Goal: Information Seeking & Learning: Check status

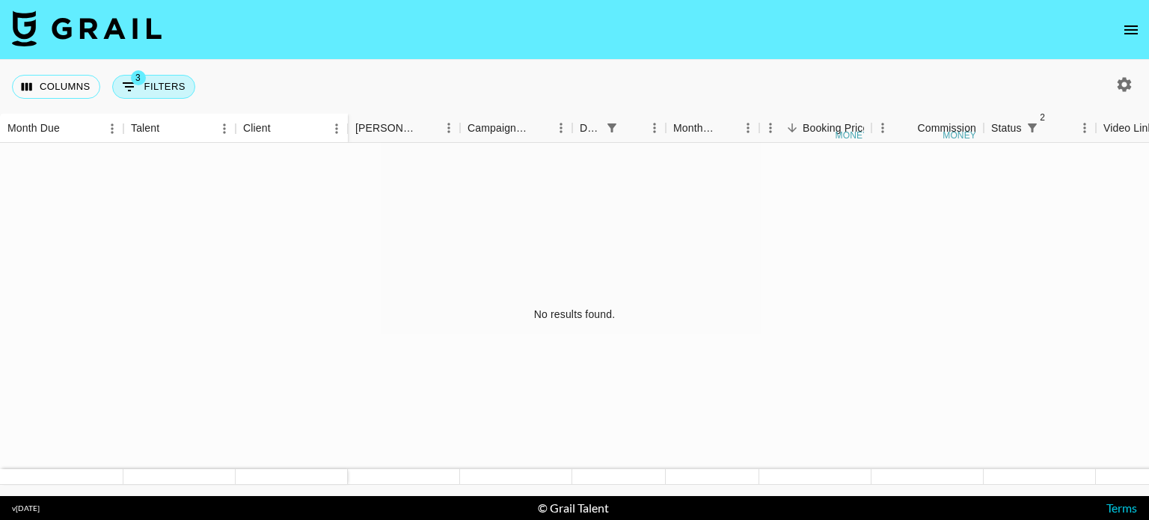
click at [168, 82] on button "3 Filters" at bounding box center [153, 87] width 83 height 24
select select "status"
select select "not"
select select "declined"
select select "status"
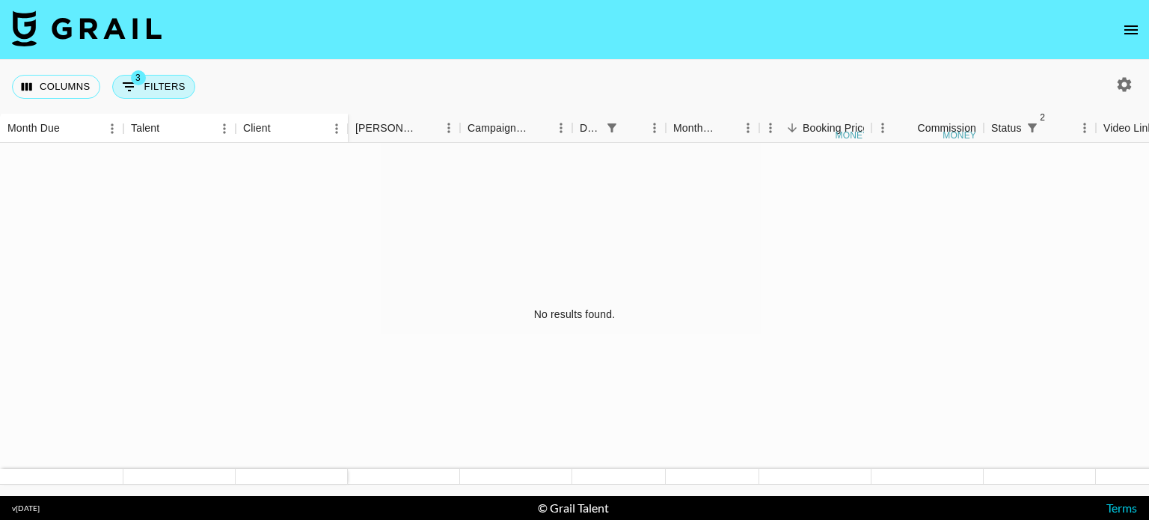
select select "not"
select select "cancelled"
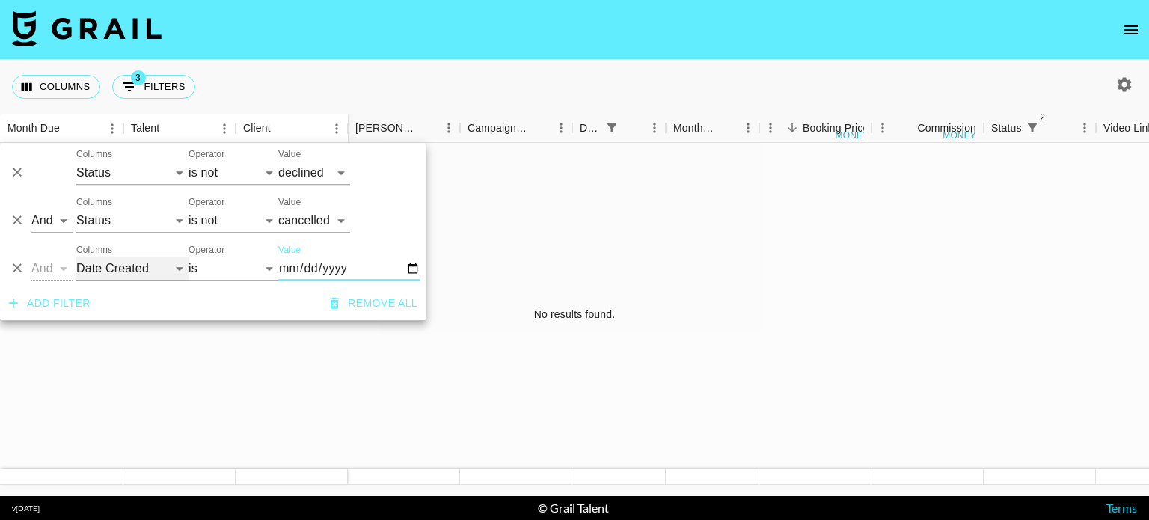
click at [137, 260] on select "Talent Client Grail Platform ID Airtable ID Manager [PERSON_NAME] Campaign (Typ…" at bounding box center [132, 269] width 112 height 24
click at [107, 268] on select "Talent Client Grail Platform ID Airtable ID Manager [PERSON_NAME] Campaign (Typ…" at bounding box center [132, 269] width 112 height 24
select select "monthDue2"
click at [76, 257] on select "Talent Client Grail Platform ID Airtable ID Manager [PERSON_NAME] Campaign (Typ…" at bounding box center [132, 269] width 112 height 24
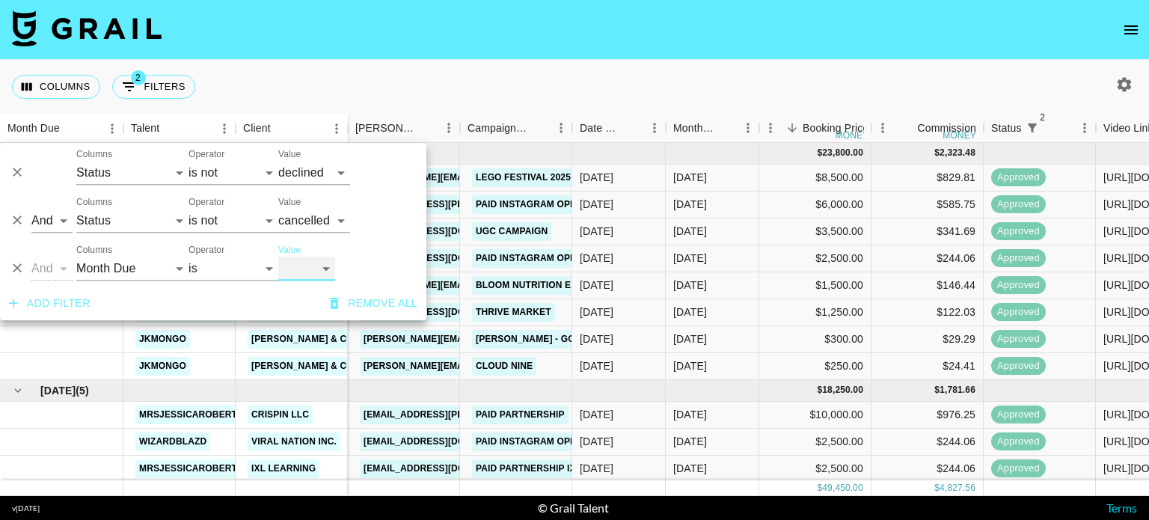
click at [308, 275] on select "[DATE] [DATE] '[DATE] May '[DATE] Mar '[DATE] Jan '[DATE] Nov '[DATE] Sep '[DAT…" at bounding box center [306, 269] width 57 height 24
click at [278, 257] on select "[DATE] [DATE] '[DATE] May '[DATE] Mar '[DATE] Jan '[DATE] Nov '[DATE] Sep '[DAT…" at bounding box center [306, 269] width 57 height 24
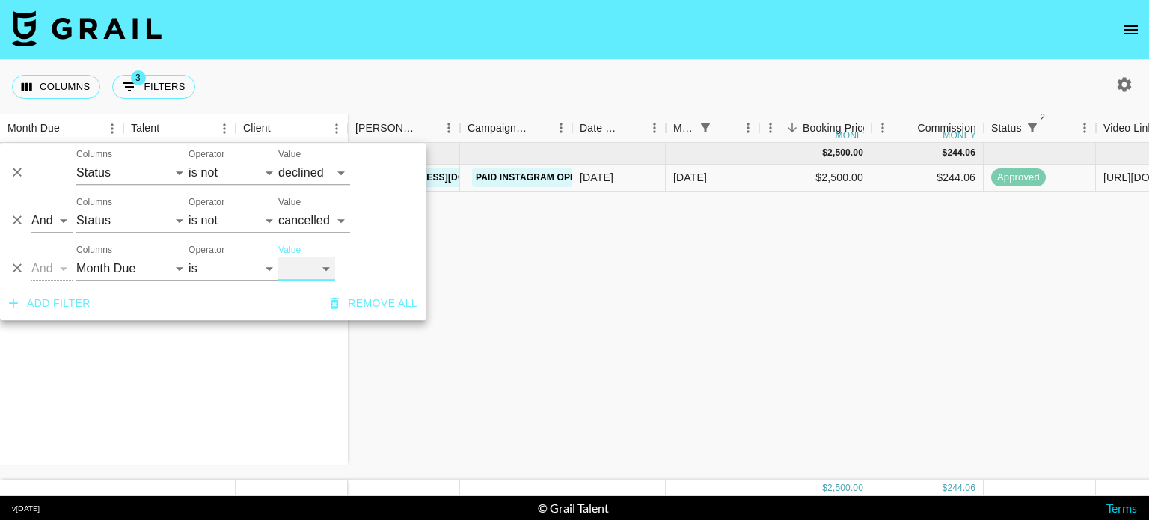
click at [320, 268] on select "[DATE] [DATE] '[DATE] May '[DATE] Mar '[DATE] Jan '[DATE] Nov '[DATE] Sep '[DAT…" at bounding box center [306, 269] width 57 height 24
select select "[DATE]"
click at [278, 257] on select "[DATE] [DATE] '[DATE] May '[DATE] Mar '[DATE] Jan '[DATE] Nov '[DATE] Sep '[DAT…" at bounding box center [306, 269] width 57 height 24
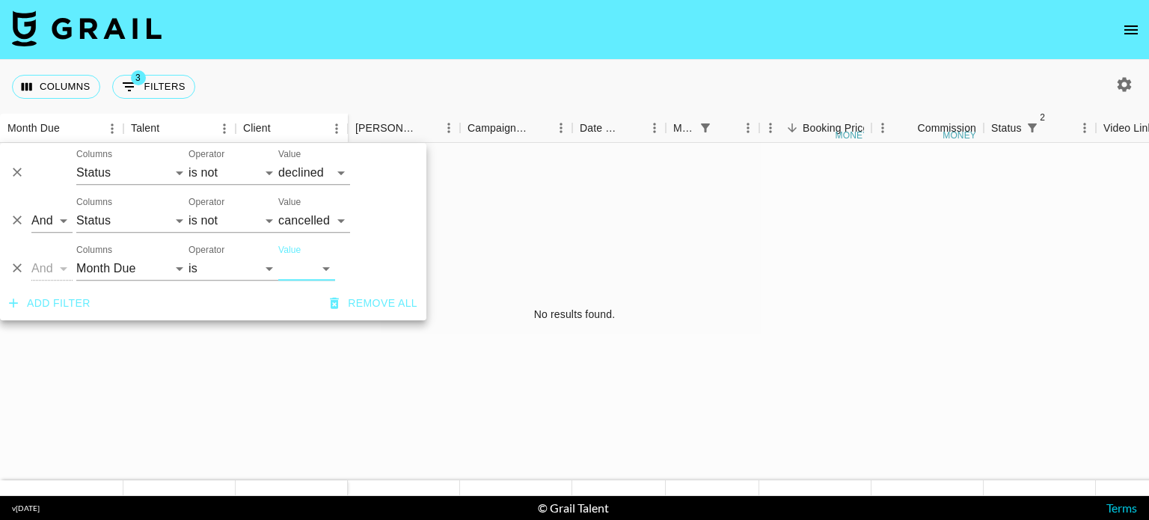
click at [1114, 95] on div at bounding box center [1123, 84] width 25 height 25
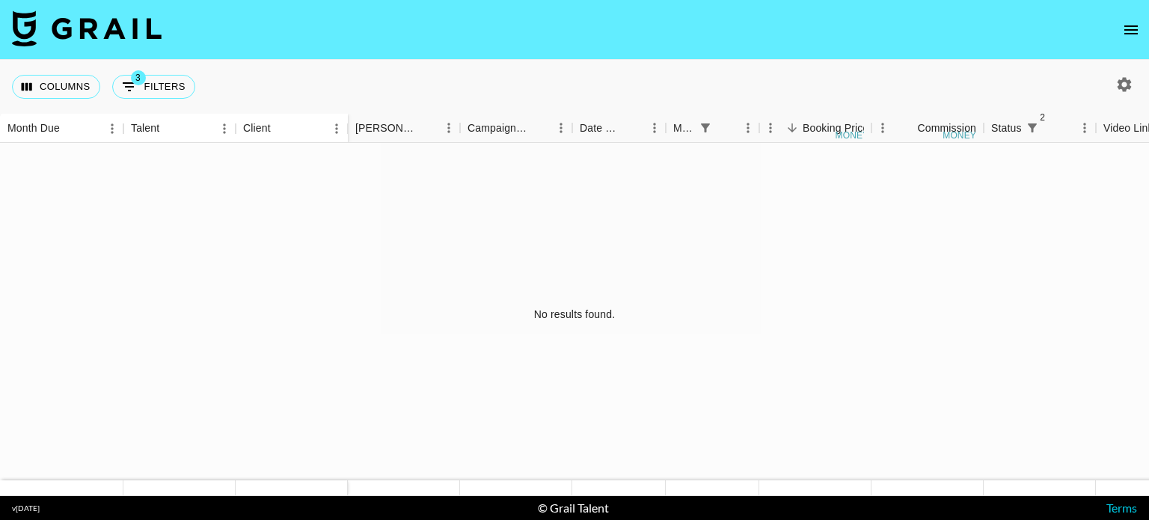
click at [1120, 89] on icon "button" at bounding box center [1124, 84] width 14 height 14
select select "[DATE]"
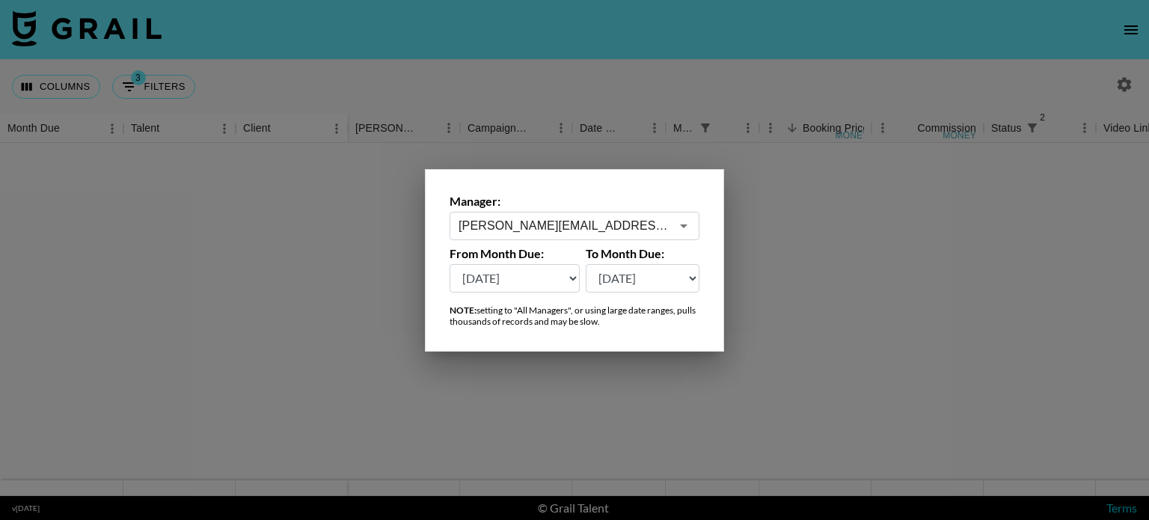
click at [306, 179] on div at bounding box center [574, 260] width 1149 height 520
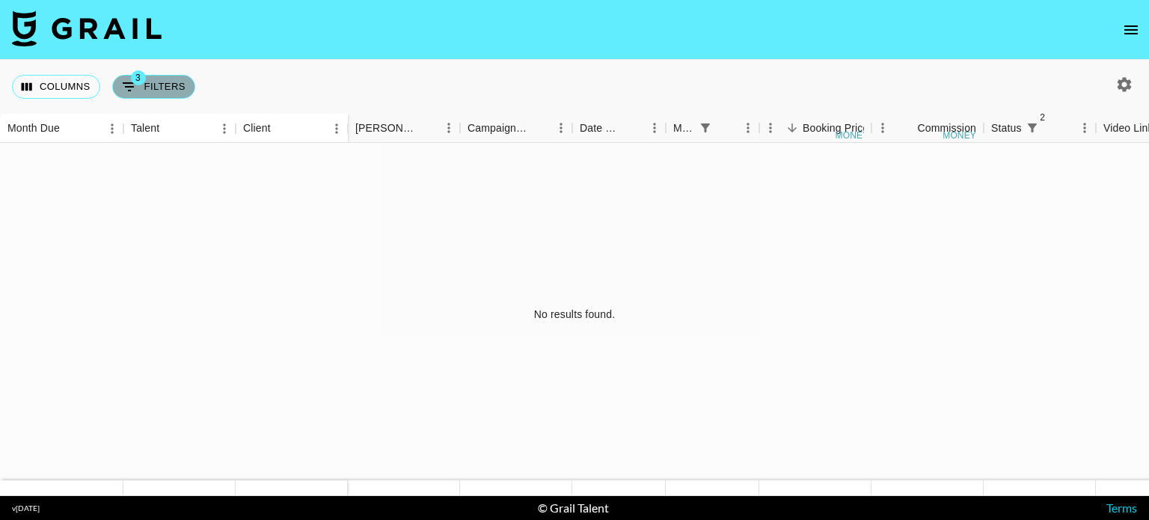
click at [146, 90] on button "3 Filters" at bounding box center [153, 87] width 83 height 24
select select "status"
select select "not"
select select "declined"
select select "status"
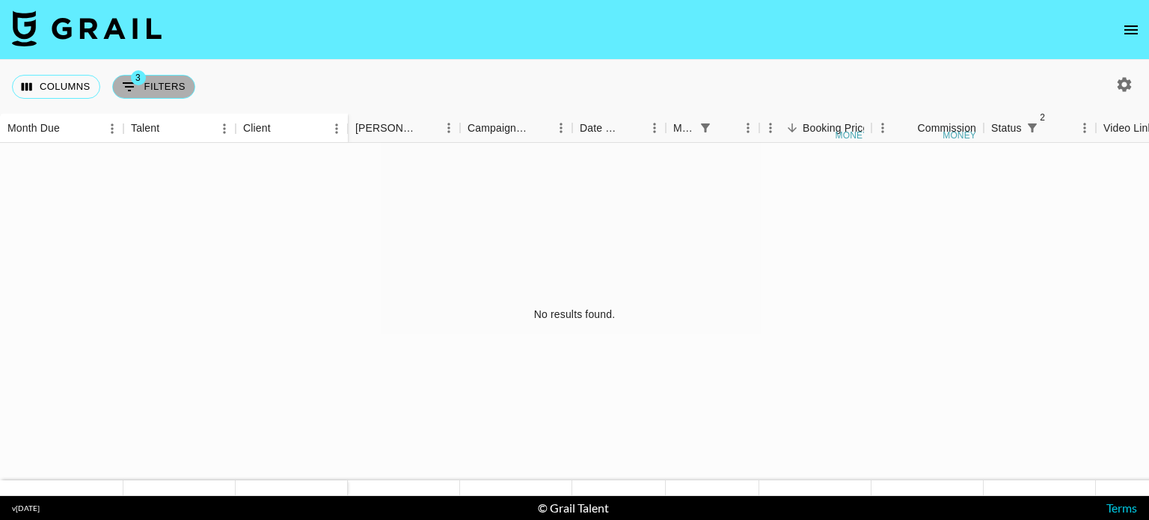
select select "not"
select select "cancelled"
select select "monthDue2"
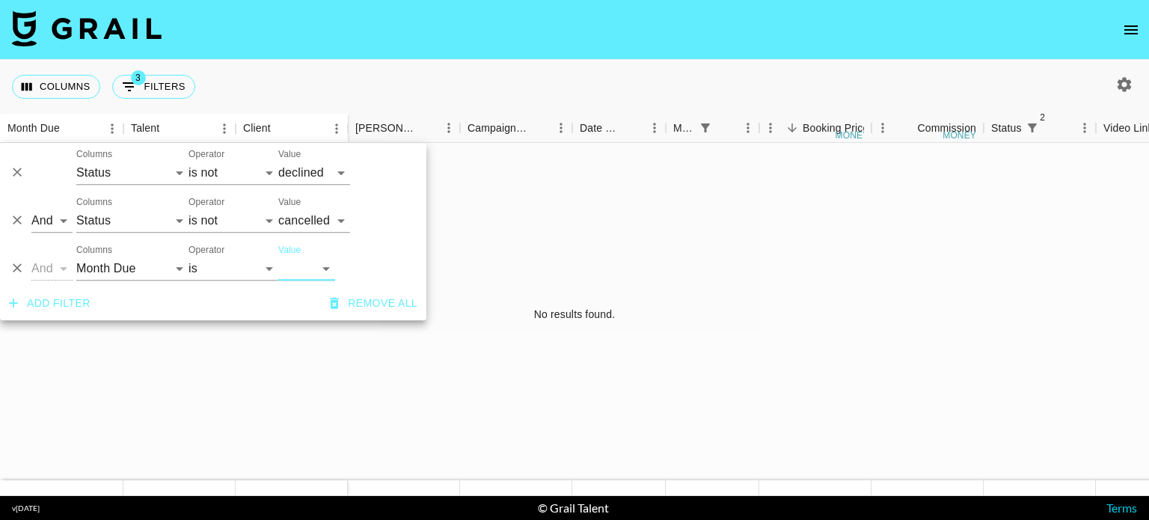
click at [314, 265] on select "[DATE] [DATE] '[DATE] May '[DATE] Mar '[DATE] Jan '[DATE] Nov '[DATE] Sep '[DAT…" at bounding box center [306, 269] width 57 height 24
click at [278, 257] on select "[DATE] [DATE] '[DATE] May '[DATE] Mar '[DATE] Jan '[DATE] Nov '[DATE] Sep '[DAT…" at bounding box center [306, 269] width 57 height 24
click at [329, 265] on select "[DATE] [DATE] '[DATE] May '[DATE] Mar '[DATE] Jan '[DATE] Nov '[DATE] Sep '[DAT…" at bounding box center [306, 269] width 57 height 24
select select "[DATE]"
click at [278, 257] on select "[DATE] [DATE] '[DATE] May '[DATE] Mar '[DATE] Jan '[DATE] Nov '[DATE] Sep '[DAT…" at bounding box center [306, 269] width 57 height 24
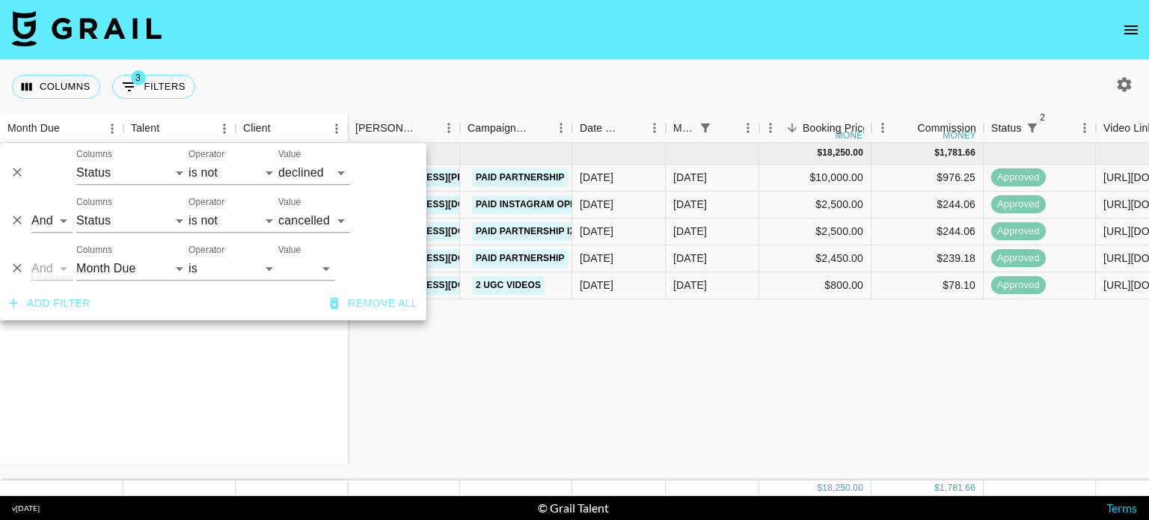
click at [547, 331] on div "[DATE] ( 5 ) mrsjessicaroberts Crispin LLC wizardblazd Viral Nation Inc. mrsjes…" at bounding box center [858, 311] width 1716 height 337
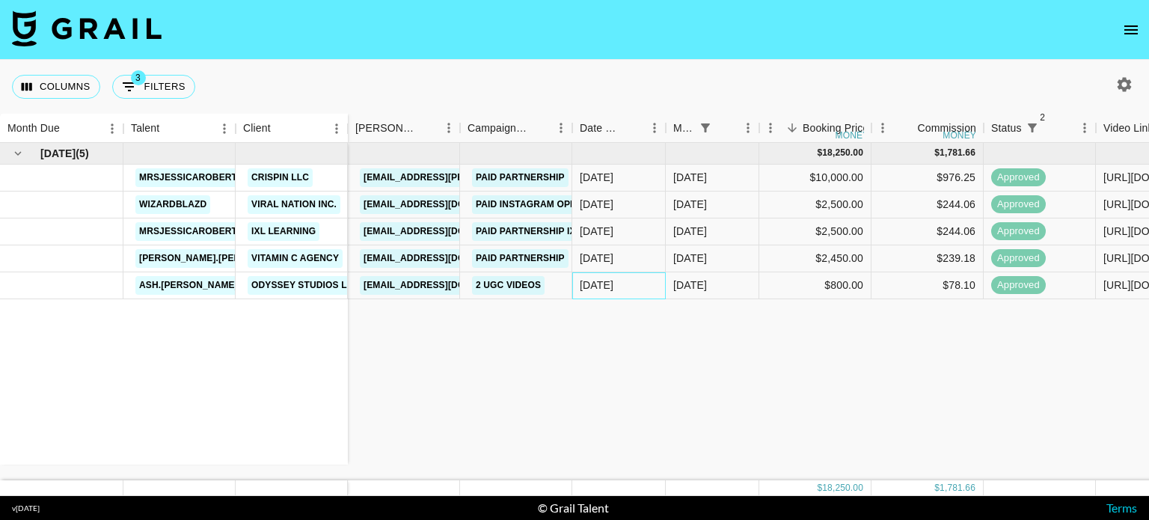
click at [595, 289] on div "[DATE]" at bounding box center [597, 284] width 34 height 15
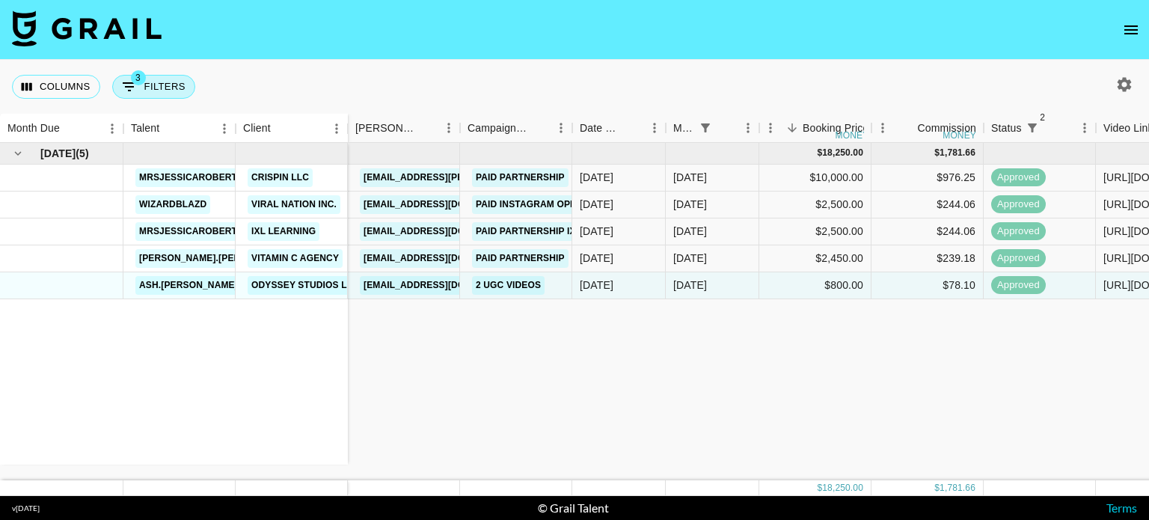
click at [143, 80] on span "3" at bounding box center [138, 77] width 15 height 15
select select "status"
select select "not"
select select "declined"
select select "status"
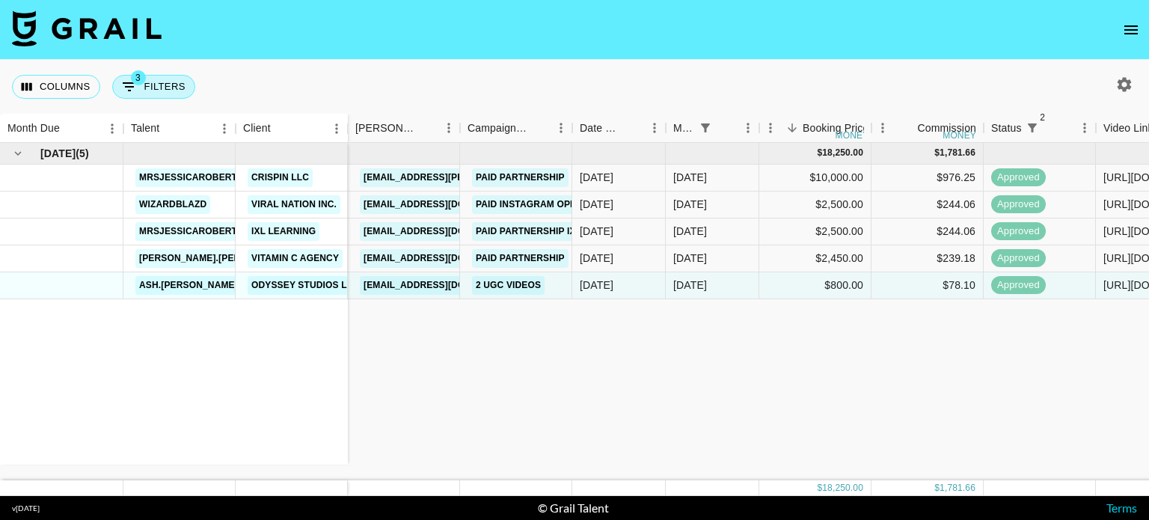
select select "not"
select select "cancelled"
select select "monthDue2"
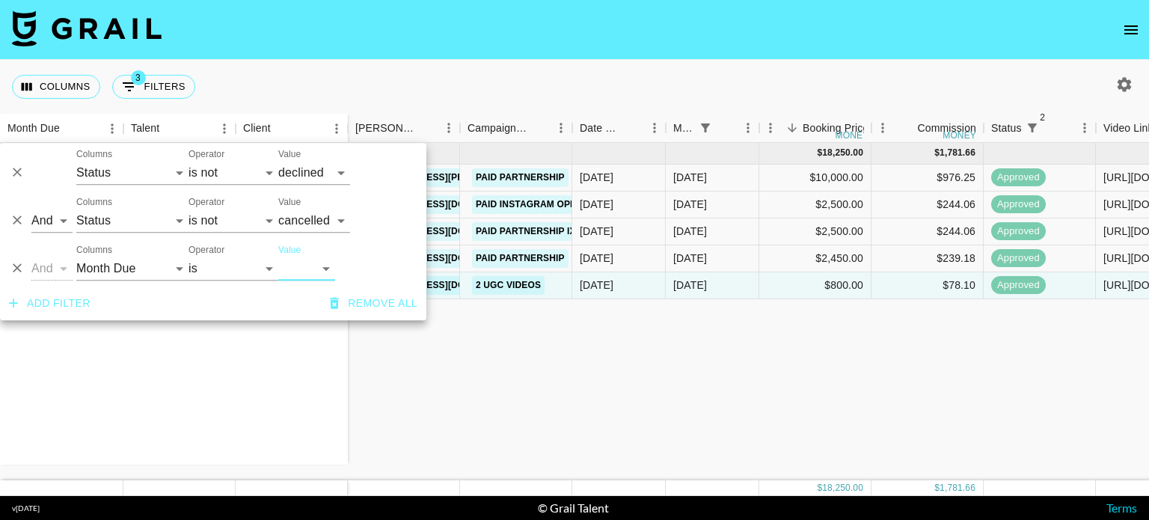
click at [314, 268] on select "[DATE] [DATE] '[DATE] May '[DATE] Mar '[DATE] Jan '[DATE] Nov '[DATE] Sep '[DAT…" at bounding box center [306, 269] width 57 height 24
select select "[DATE]"
click at [278, 257] on select "[DATE] [DATE] '[DATE] May '[DATE] Mar '[DATE] Jan '[DATE] Nov '[DATE] Sep '[DAT…" at bounding box center [306, 269] width 57 height 24
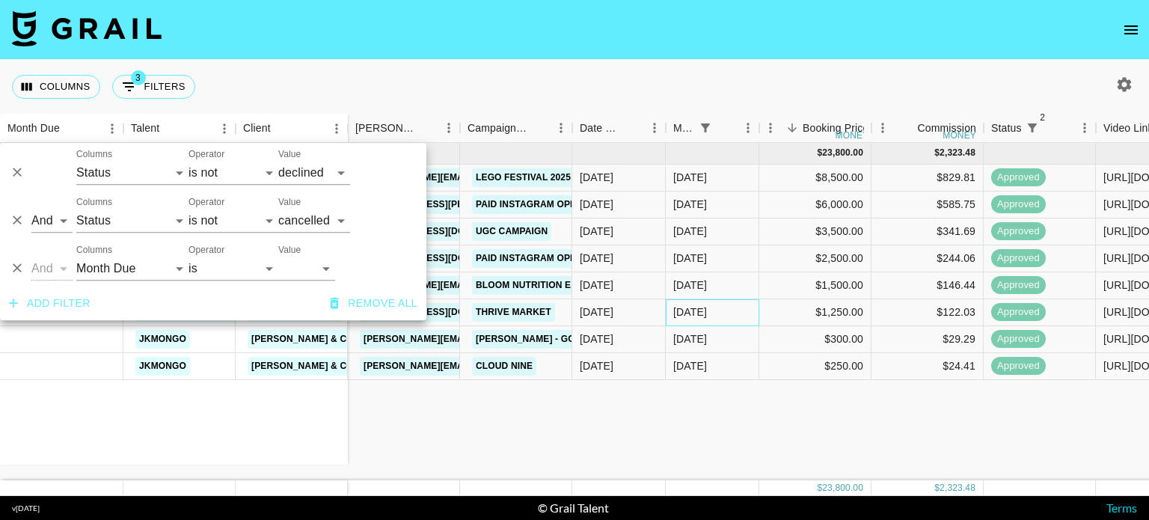
click at [688, 307] on div "[DATE]" at bounding box center [690, 311] width 34 height 15
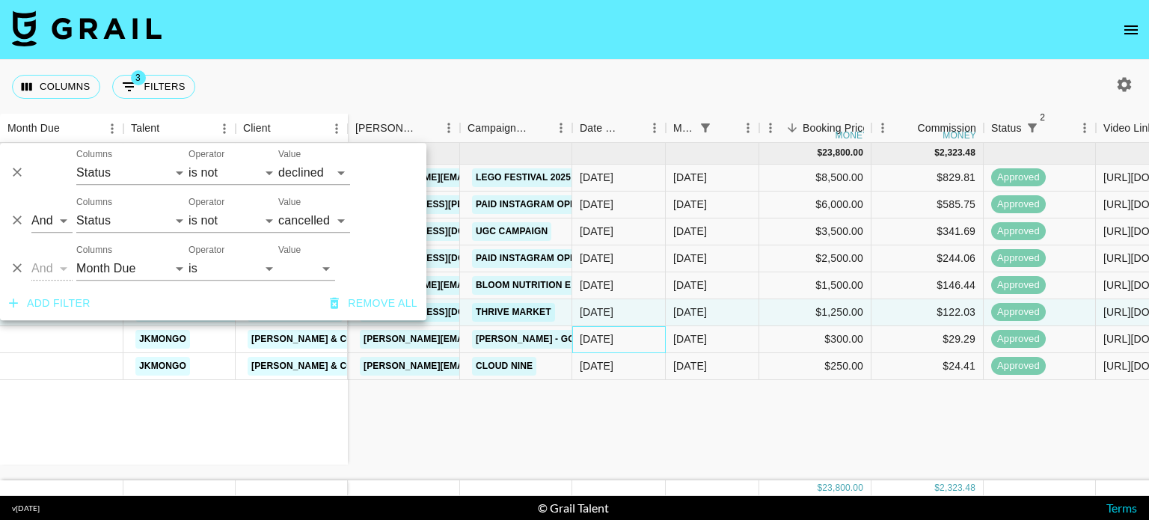
click at [663, 331] on div "[DATE]" at bounding box center [618, 339] width 93 height 27
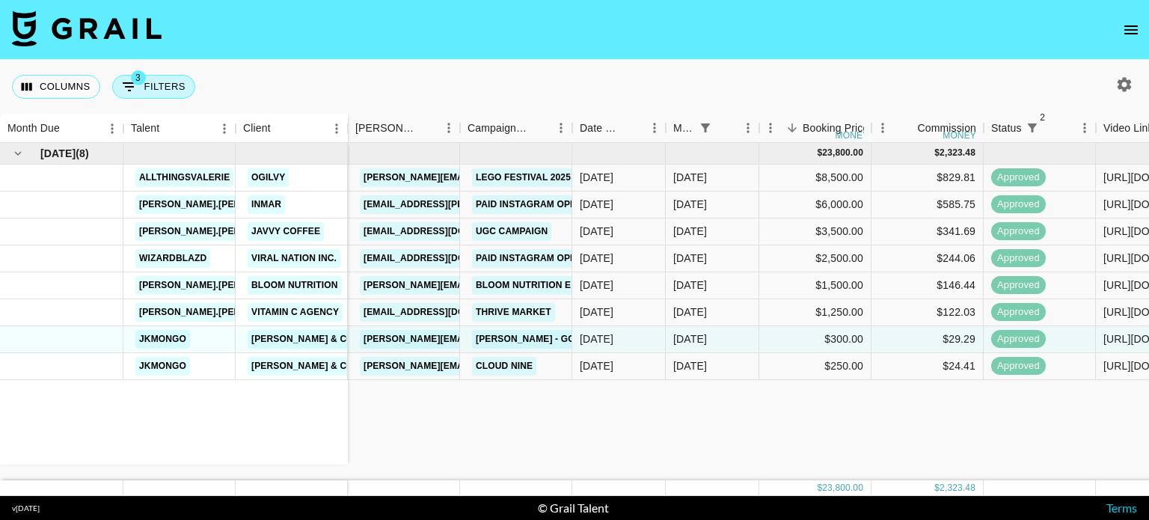
click at [165, 90] on button "3 Filters" at bounding box center [153, 87] width 83 height 24
select select "status"
select select "not"
select select "declined"
select select "status"
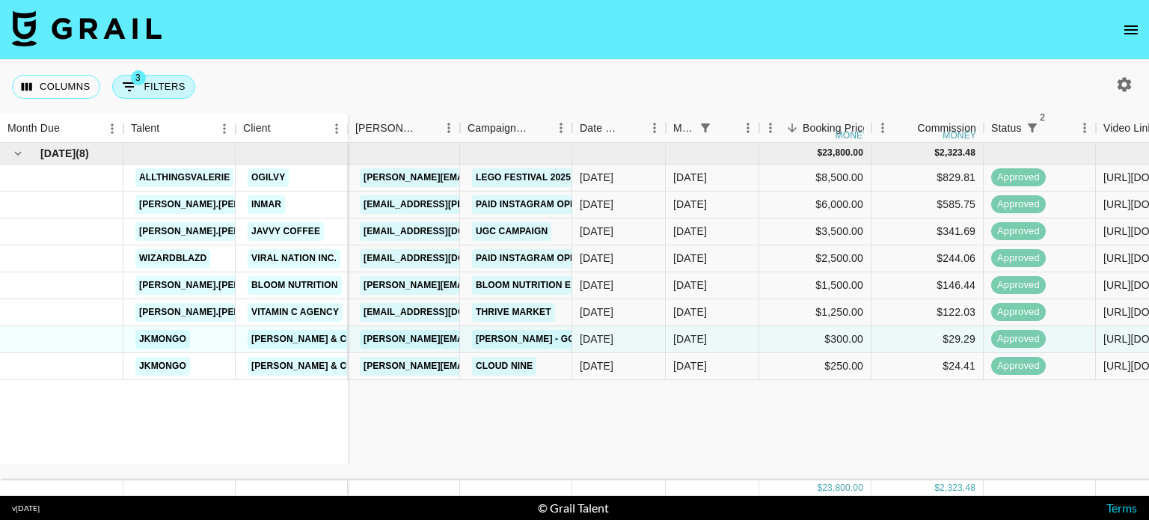
select select "not"
select select "cancelled"
select select "monthDue2"
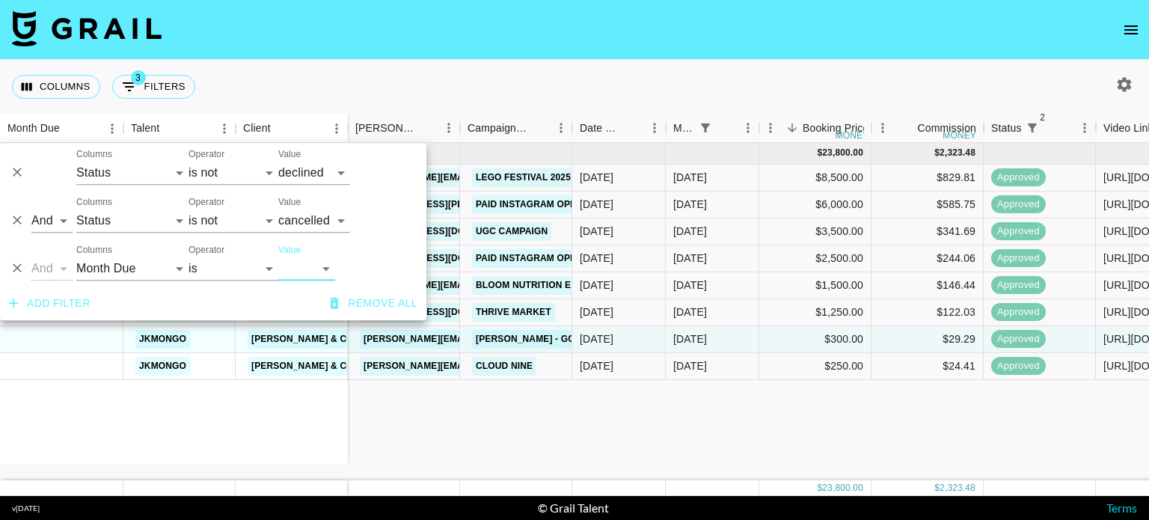
click at [299, 265] on select "[DATE] [DATE] '[DATE] May '[DATE] Mar '[DATE] Jan '[DATE] Nov '[DATE] Sep '[DAT…" at bounding box center [306, 269] width 57 height 24
click at [278, 257] on select "[DATE] [DATE] '[DATE] May '[DATE] Mar '[DATE] Jan '[DATE] Nov '[DATE] Sep '[DAT…" at bounding box center [306, 269] width 57 height 24
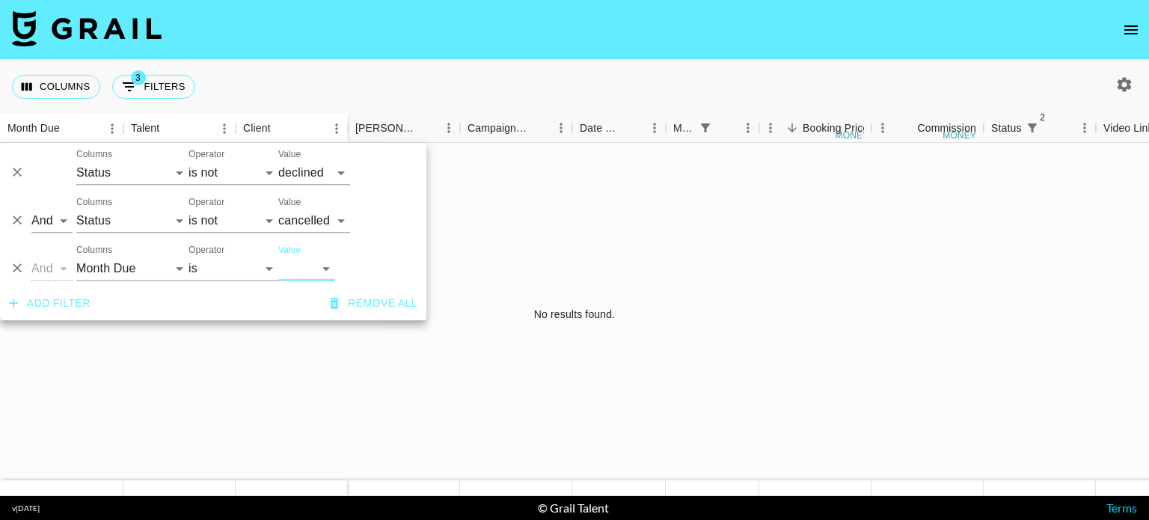
click at [318, 266] on select "[DATE] [DATE] '[DATE] May '[DATE] Mar '[DATE] Jan '[DATE] Nov '[DATE] Sep '[DAT…" at bounding box center [306, 269] width 57 height 24
select select "[DATE]"
click at [278, 257] on select "[DATE] [DATE] '[DATE] May '[DATE] Mar '[DATE] Jan '[DATE] Nov '[DATE] Sep '[DAT…" at bounding box center [306, 269] width 57 height 24
click at [1136, 83] on button "button" at bounding box center [1123, 84] width 25 height 25
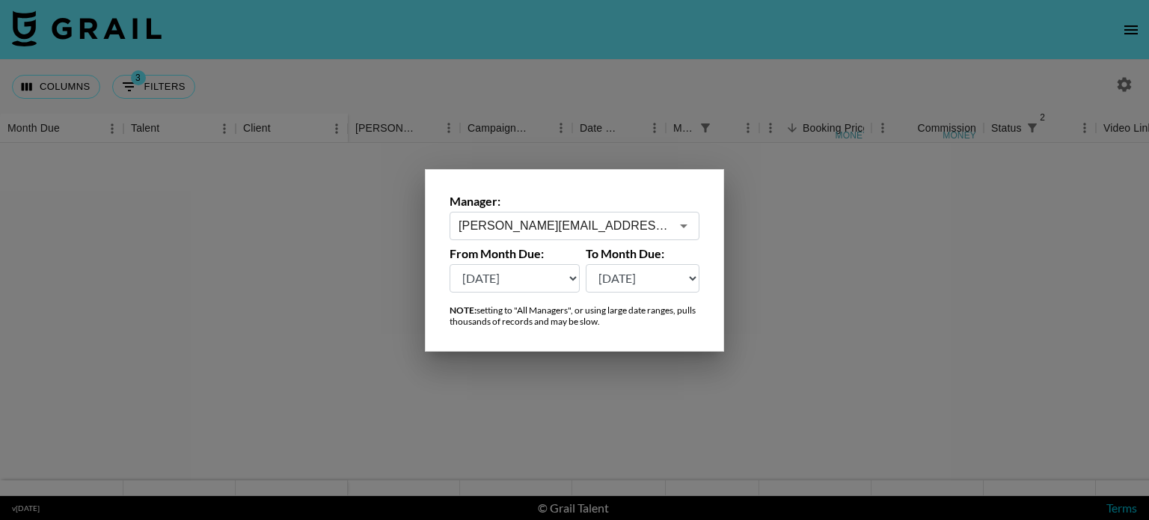
click at [541, 272] on select "[DATE] [DATE] '[DATE] May '[DATE] Mar '[DATE] Jan '[DATE] Nov '[DATE] Sep '[DAT…" at bounding box center [514, 278] width 130 height 28
select select "[DATE]"
click at [449, 264] on select "[DATE] [DATE] '[DATE] May '[DATE] Mar '[DATE] Jan '[DATE] Nov '[DATE] Sep '[DAT…" at bounding box center [514, 278] width 130 height 28
click at [754, 283] on div at bounding box center [574, 260] width 1149 height 520
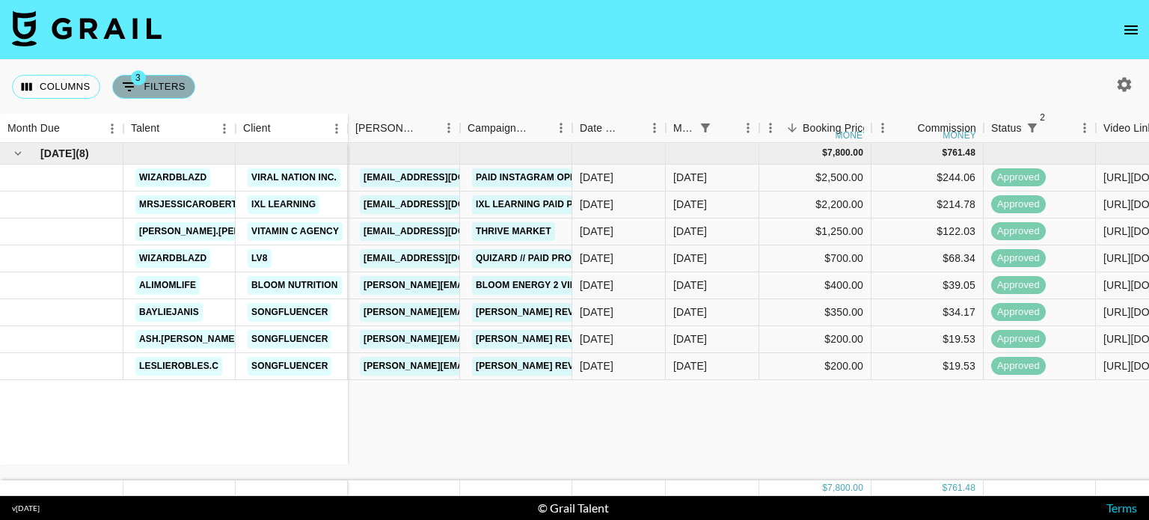
click at [156, 87] on button "3 Filters" at bounding box center [153, 87] width 83 height 24
select select "status"
select select "not"
select select "declined"
select select "status"
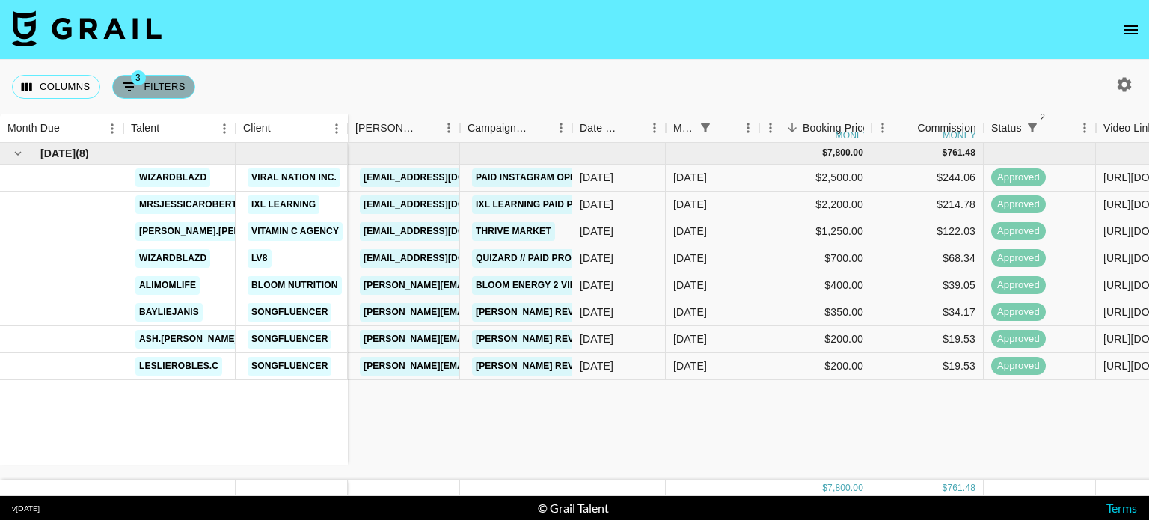
select select "not"
select select "cancelled"
select select "monthDue2"
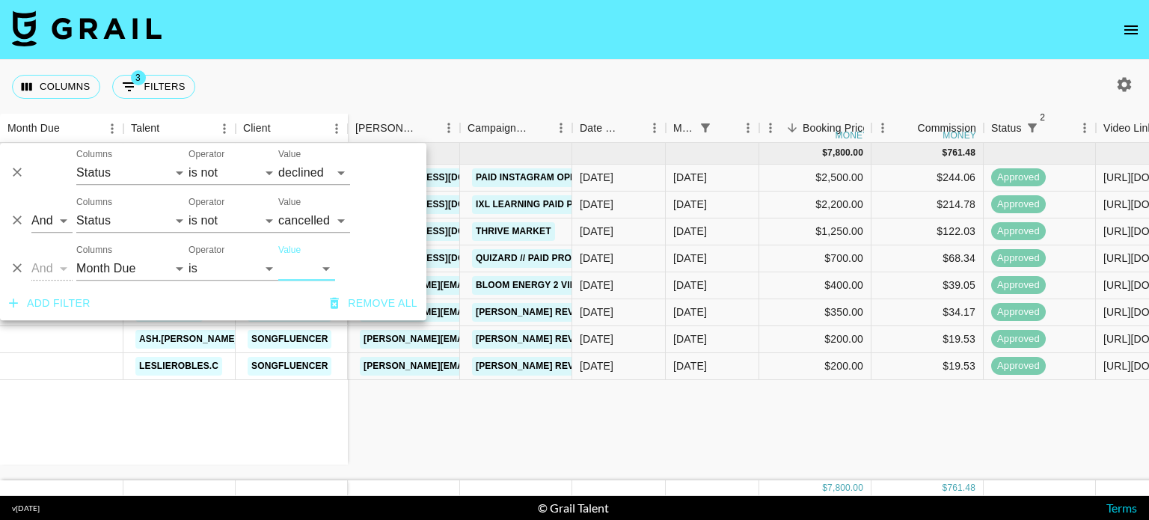
click at [320, 266] on select "[DATE] [DATE] '[DATE] May '[DATE] Mar '[DATE] Jan '[DATE] Nov '[DATE] Sep '[DAT…" at bounding box center [306, 269] width 57 height 24
select select "[DATE]"
click at [278, 257] on select "[DATE] [DATE] '[DATE] May '[DATE] Mar '[DATE] Jan '[DATE] Nov '[DATE] Sep '[DAT…" at bounding box center [306, 269] width 57 height 24
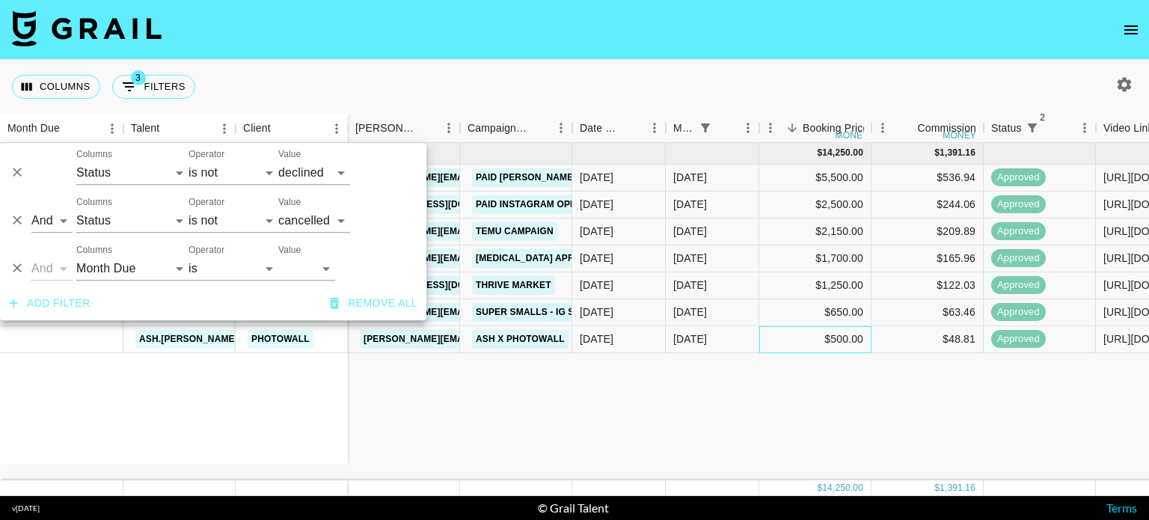
click at [760, 340] on div "$500.00" at bounding box center [815, 339] width 112 height 27
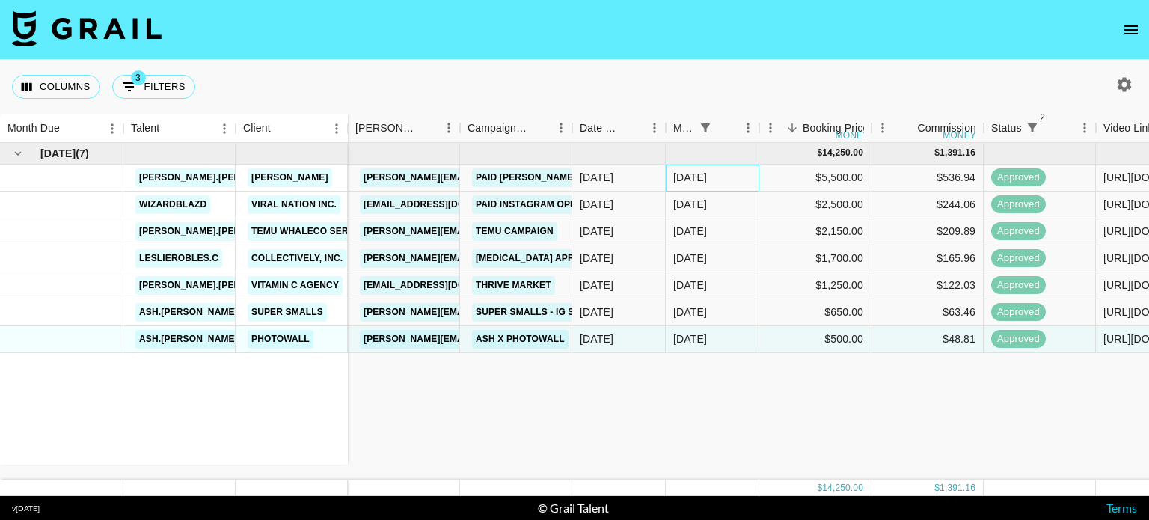
click at [703, 182] on div "[DATE]" at bounding box center [690, 177] width 34 height 15
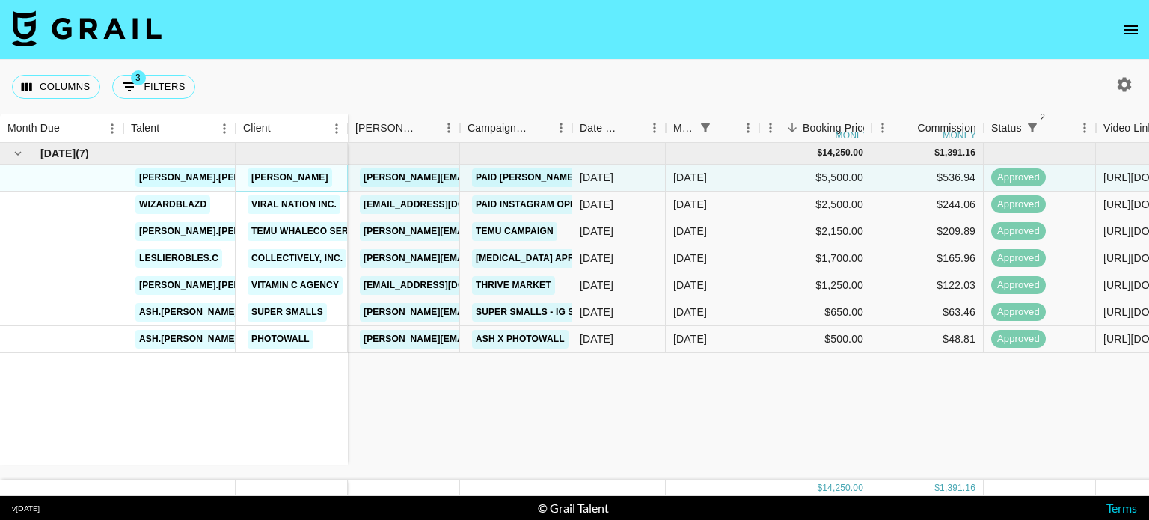
click at [287, 179] on link "[PERSON_NAME]" at bounding box center [290, 177] width 85 height 19
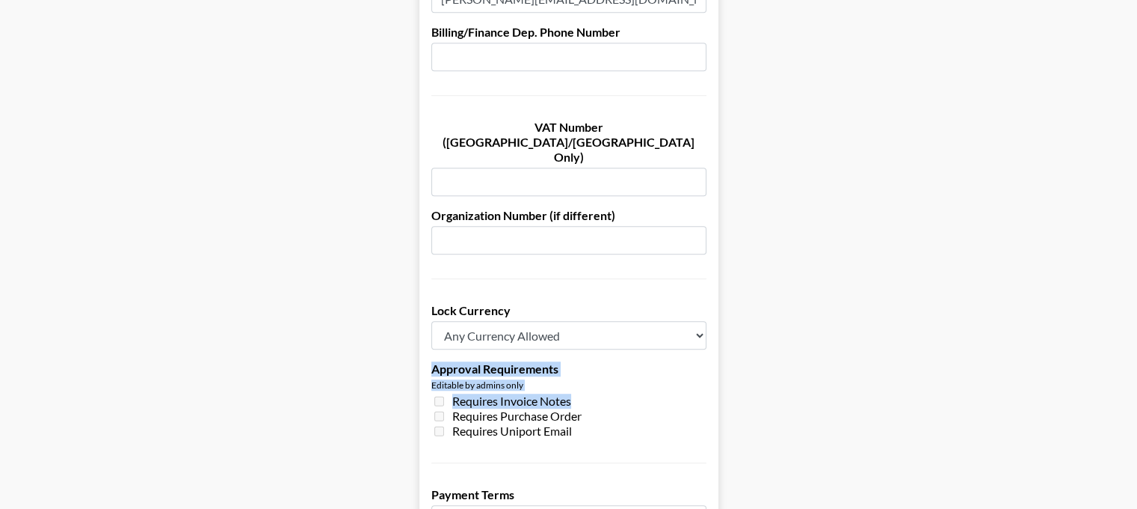
scroll to position [974, 11]
drag, startPoint x: 1119, startPoint y: 352, endPoint x: 1148, endPoint y: 420, distance: 74.0
